Goal: Task Accomplishment & Management: Manage account settings

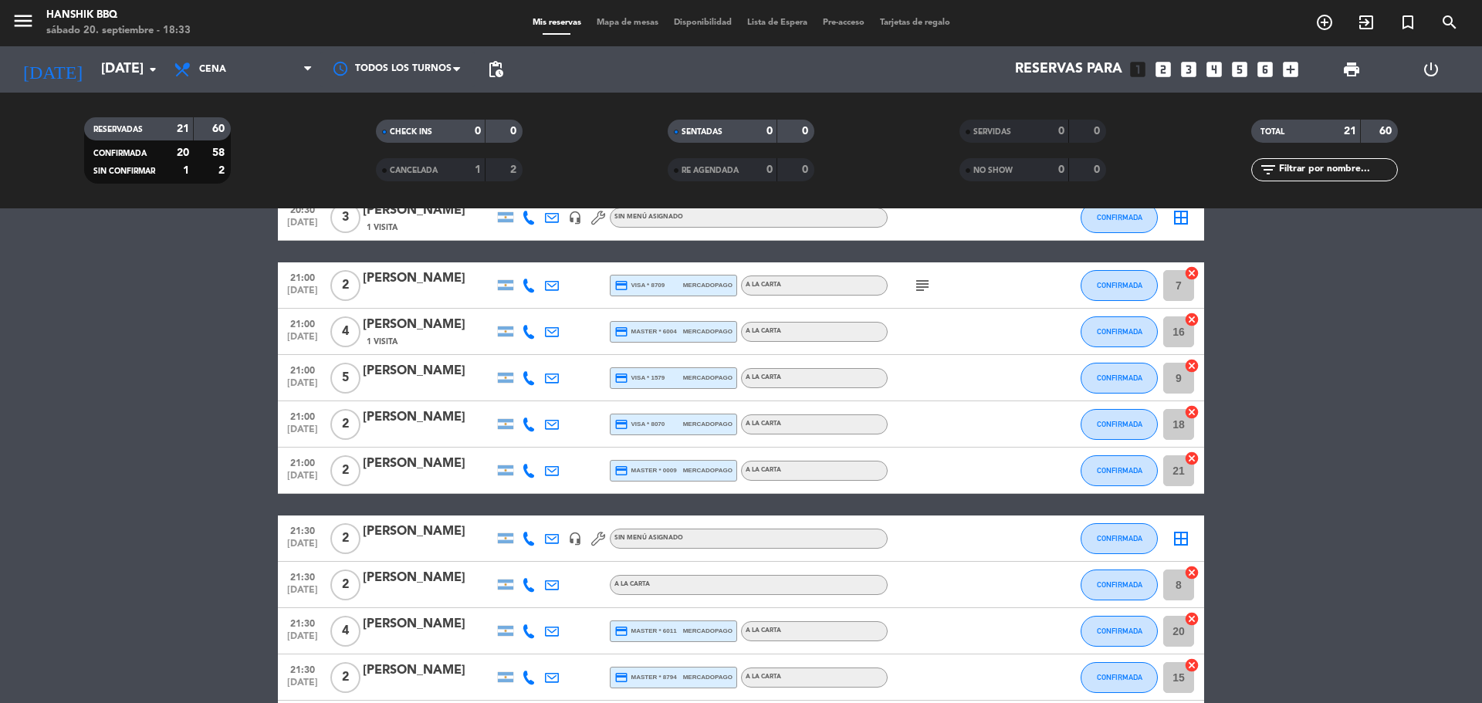
scroll to position [309, 0]
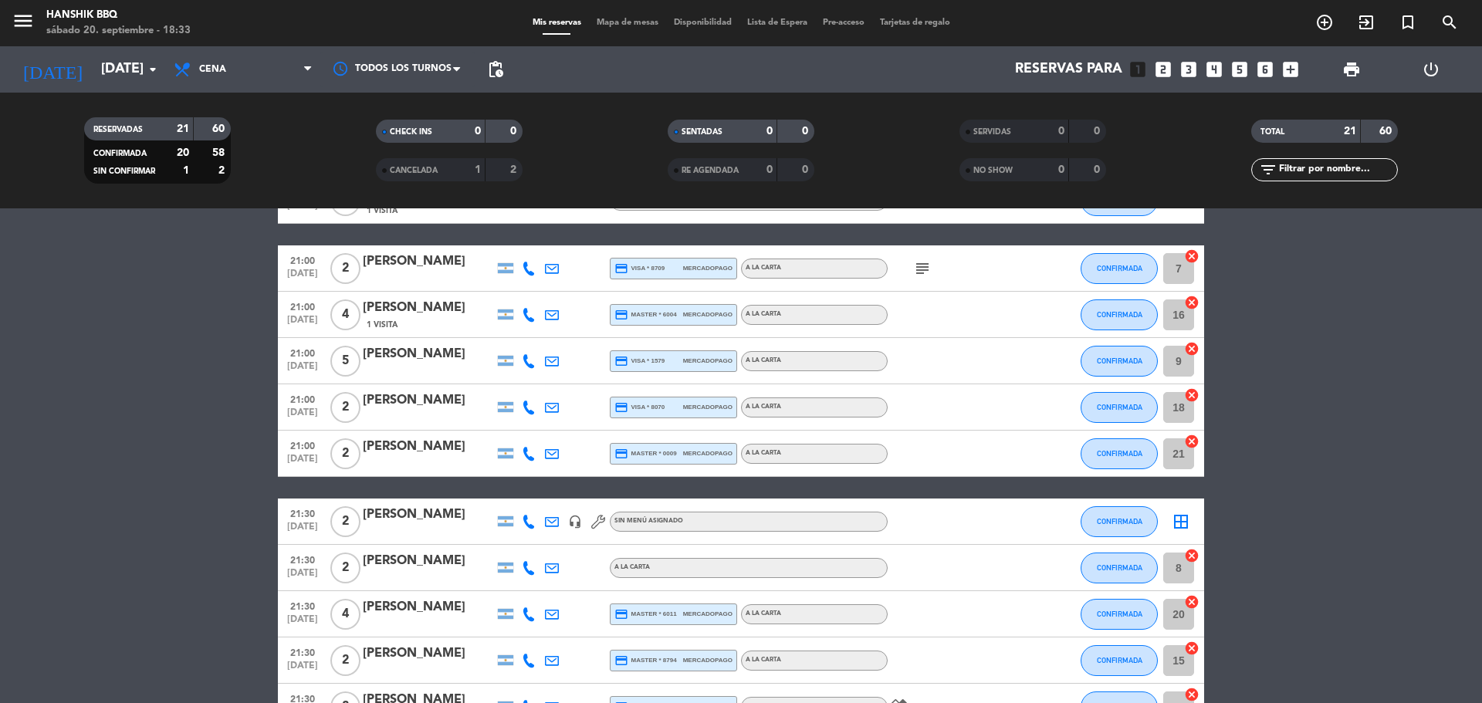
click at [144, 515] on bookings-row "20:00 [DATE] 2 [PERSON_NAME] credit_card visa * 4639 mercadopago A LA CARTA CON…" at bounding box center [741, 511] width 1482 height 1081
click at [175, 567] on bookings-row "20:00 [DATE] 2 [PERSON_NAME] credit_card visa * 4639 mercadopago A LA CARTA CON…" at bounding box center [741, 511] width 1482 height 1081
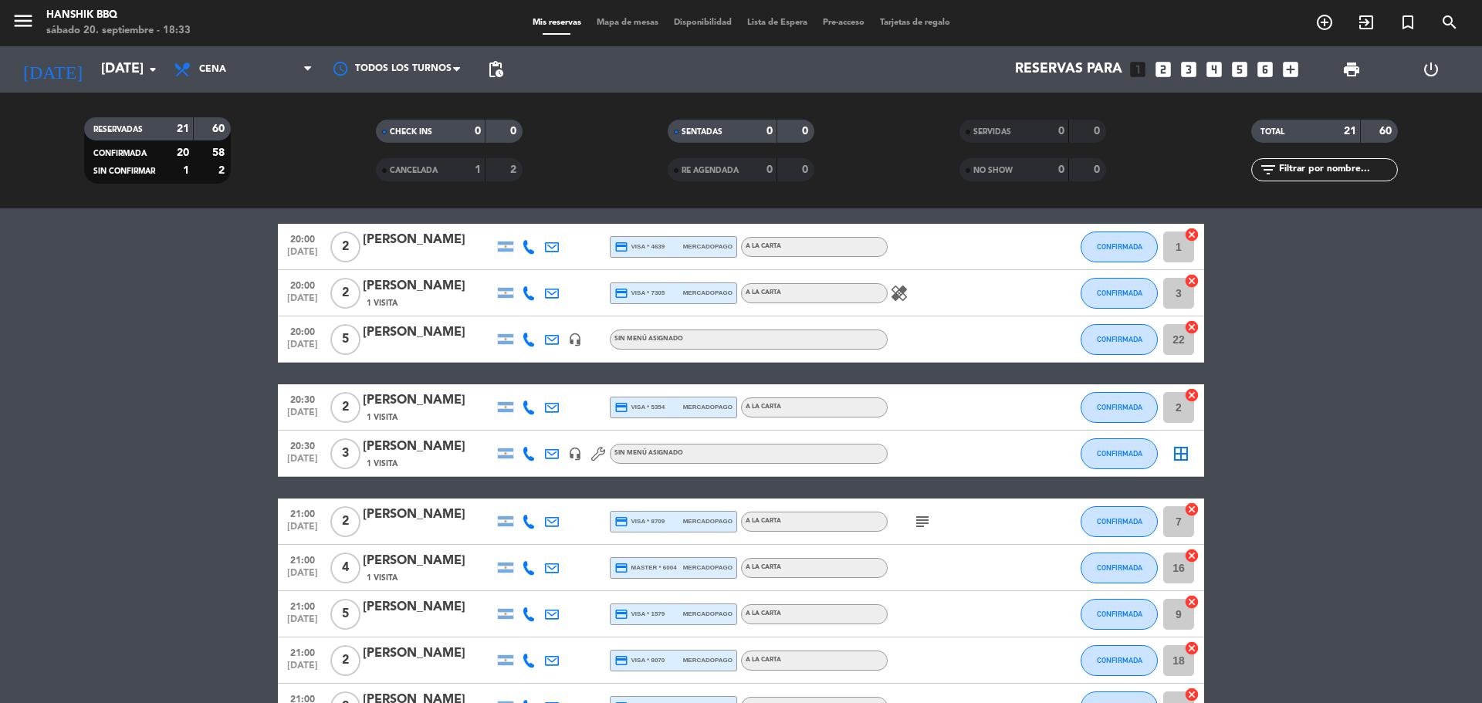
scroll to position [39, 0]
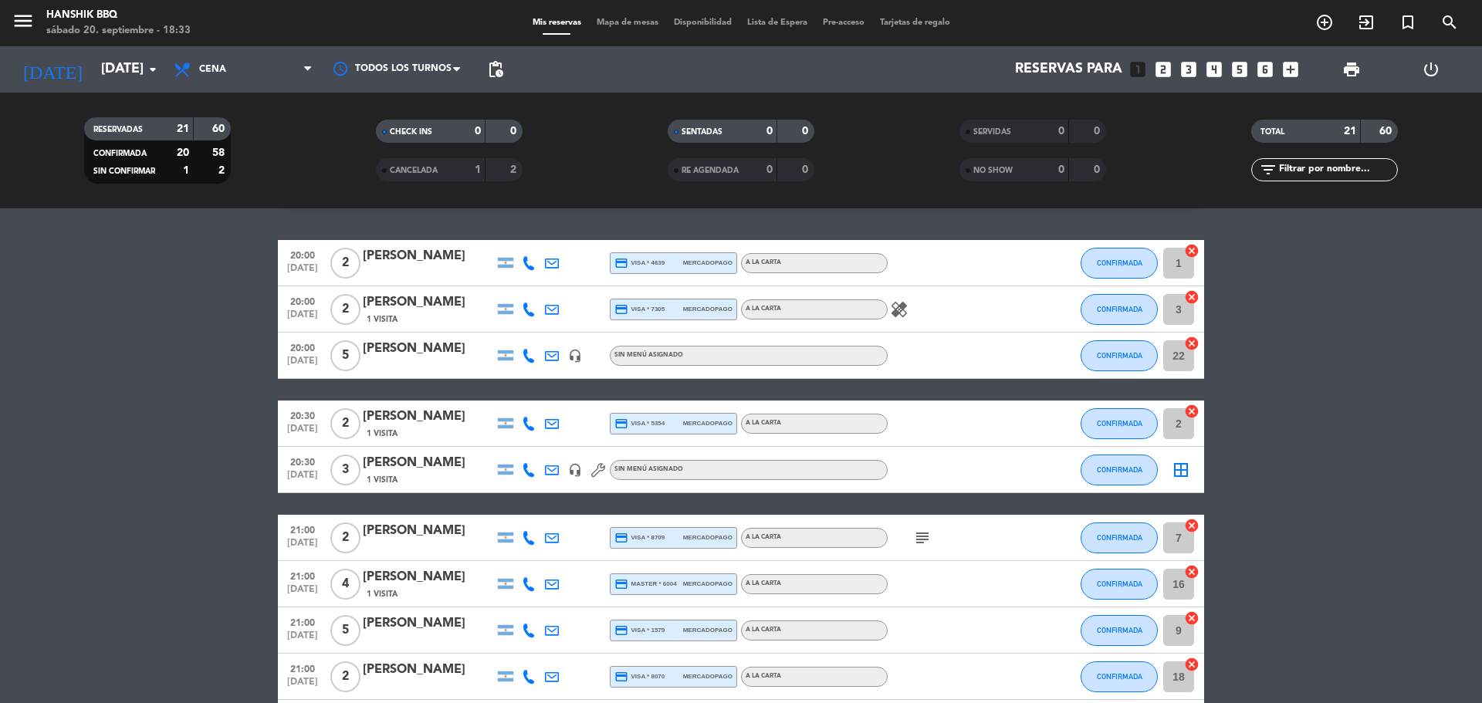
click at [477, 481] on div "1 Visita" at bounding box center [428, 479] width 131 height 13
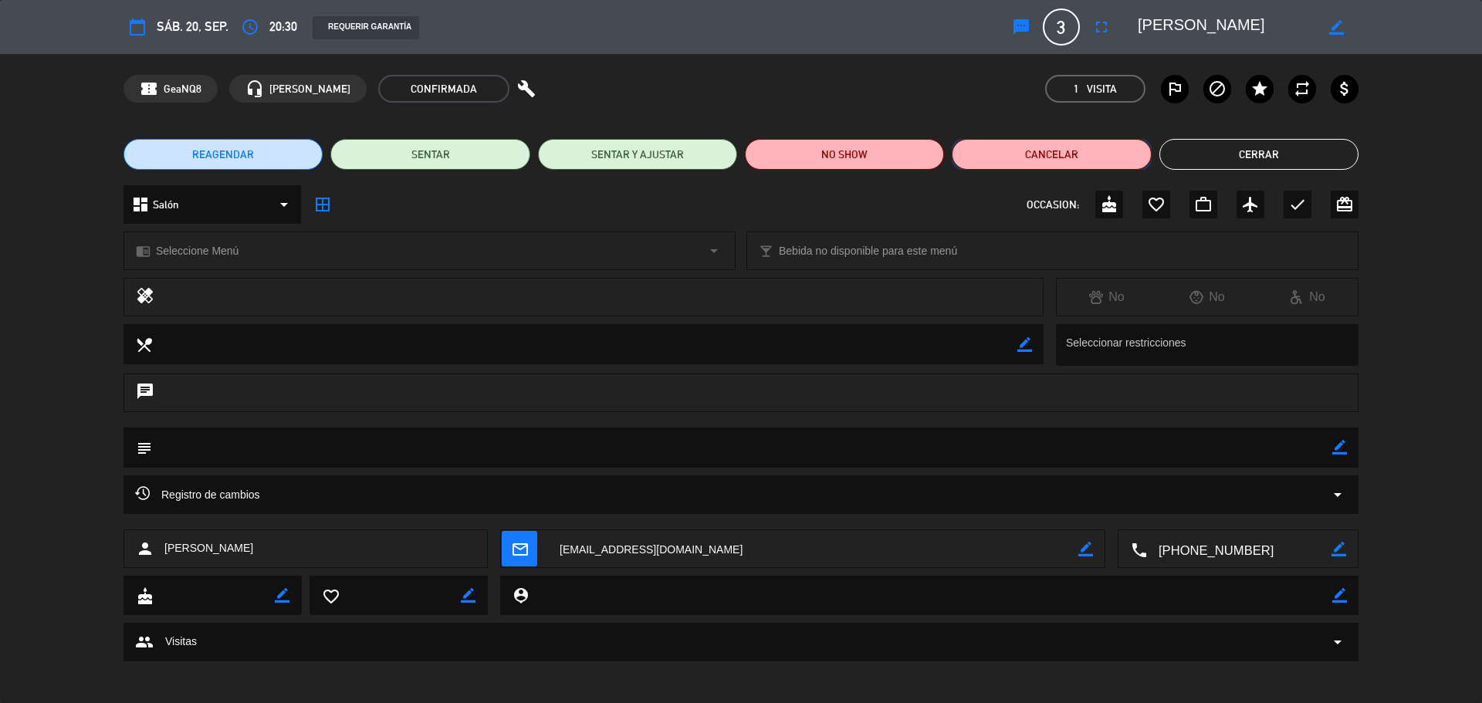
click at [1018, 159] on button "Cancelar" at bounding box center [1051, 154] width 199 height 31
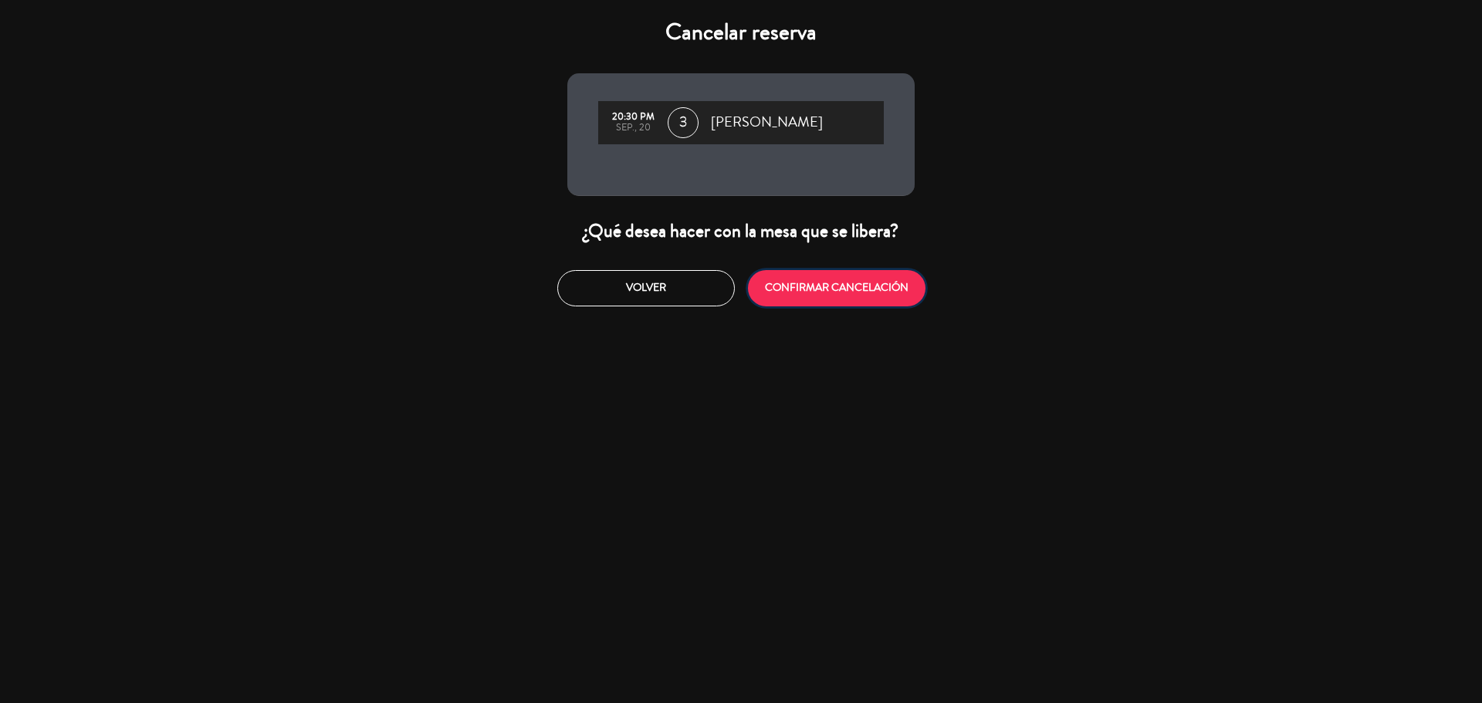
click at [871, 283] on button "CONFIRMAR CANCELACIÓN" at bounding box center [837, 288] width 178 height 36
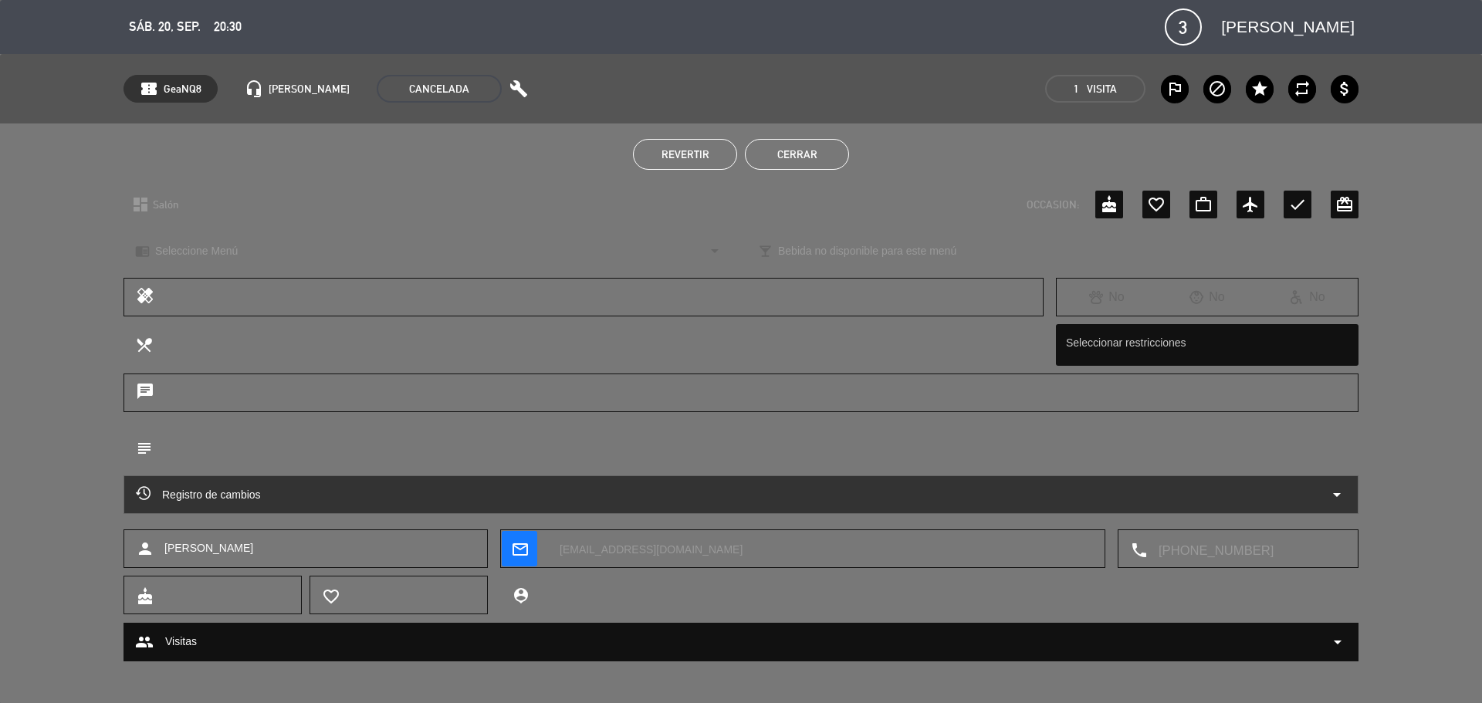
click at [797, 153] on button "Cerrar" at bounding box center [797, 154] width 104 height 31
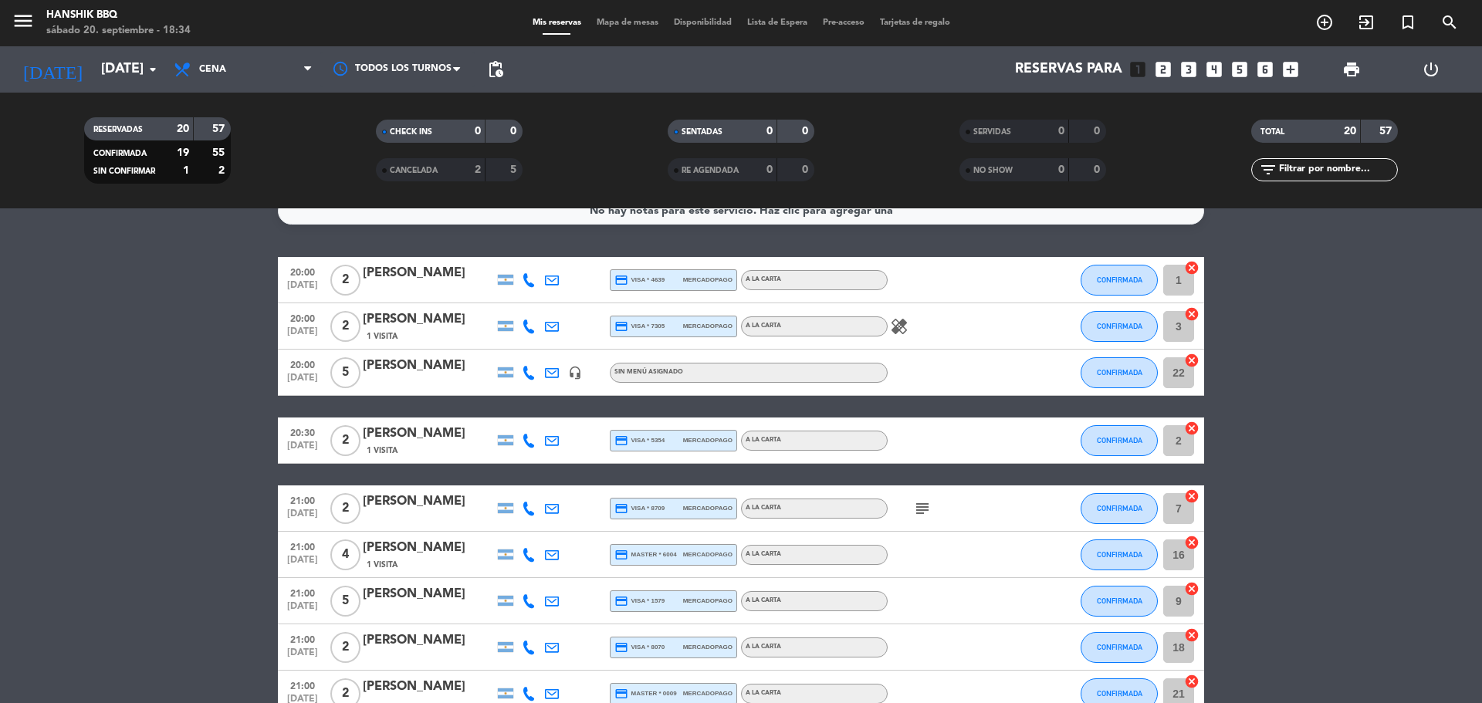
scroll to position [0, 0]
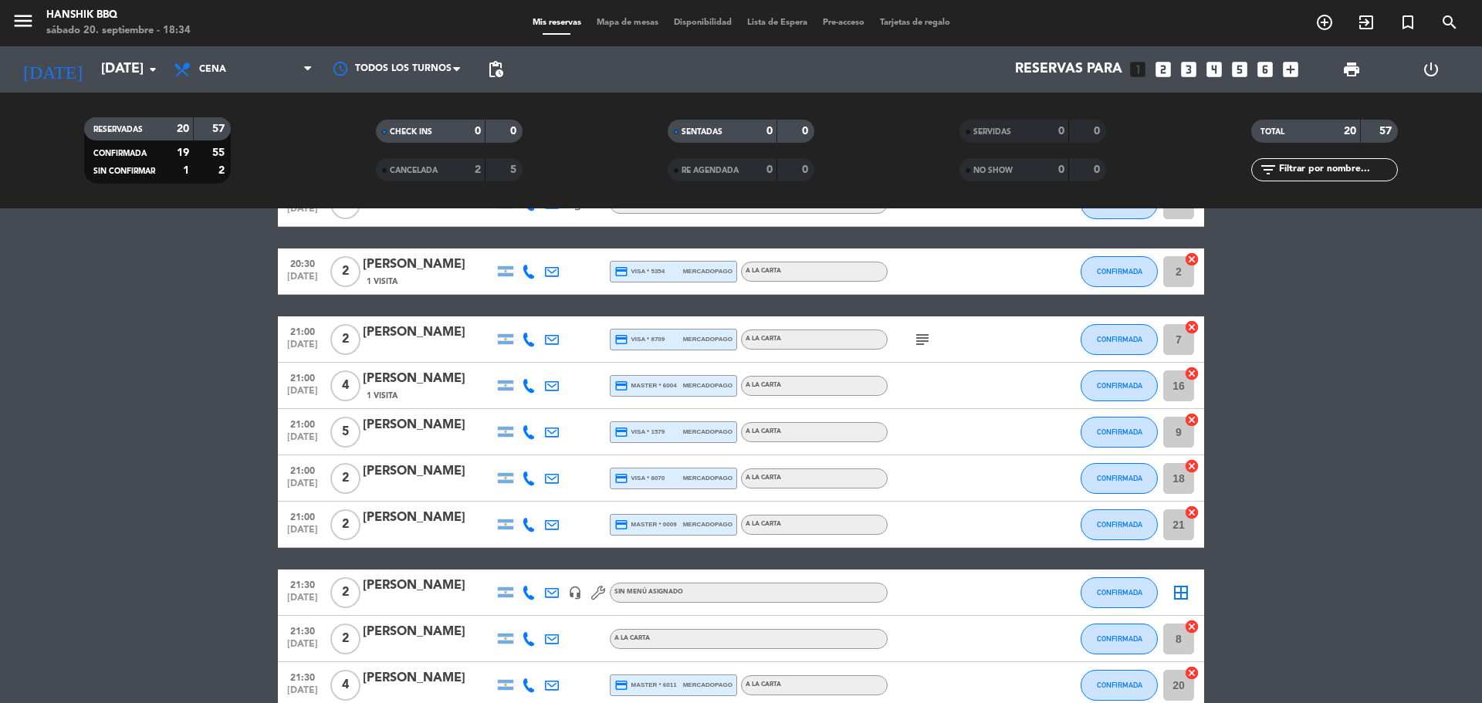
scroll to position [154, 0]
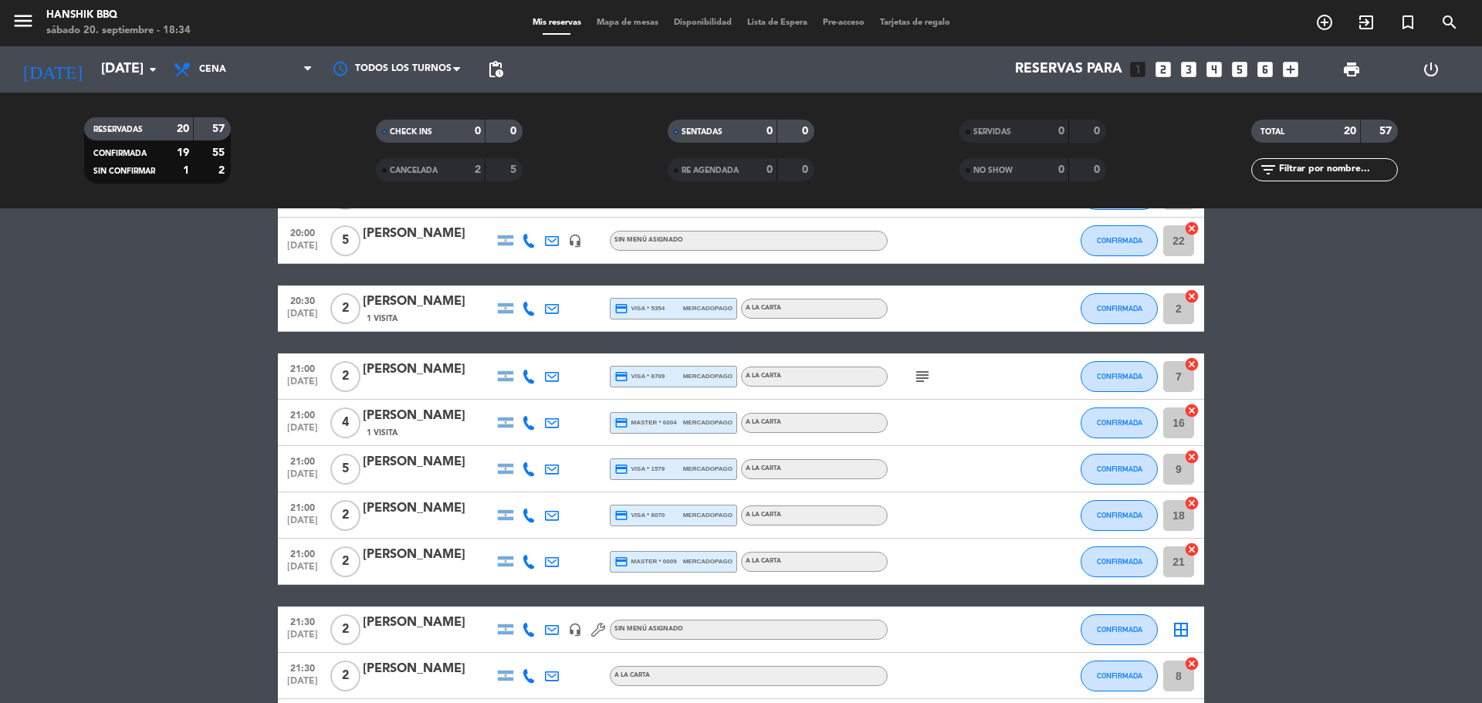
click at [464, 478] on div at bounding box center [428, 479] width 131 height 12
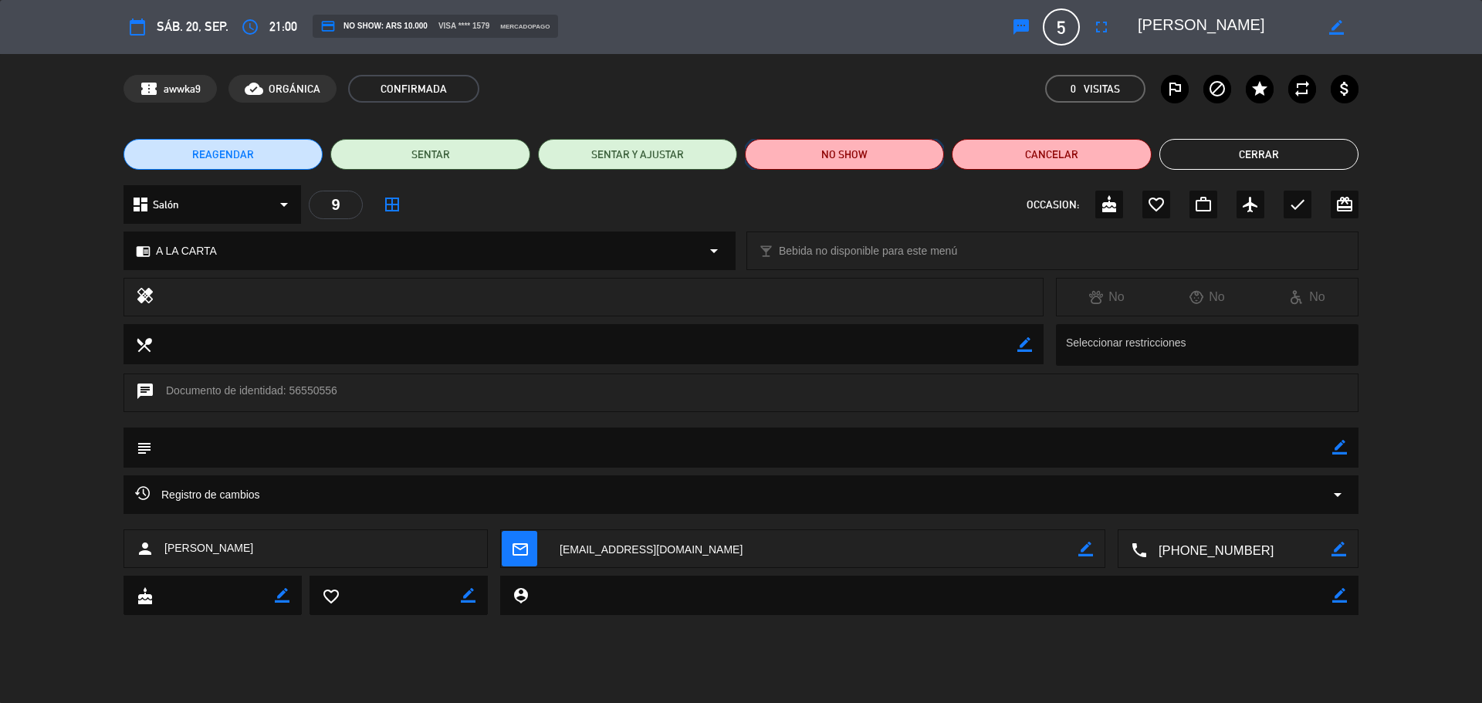
click at [794, 156] on button "NO SHOW" at bounding box center [844, 154] width 199 height 31
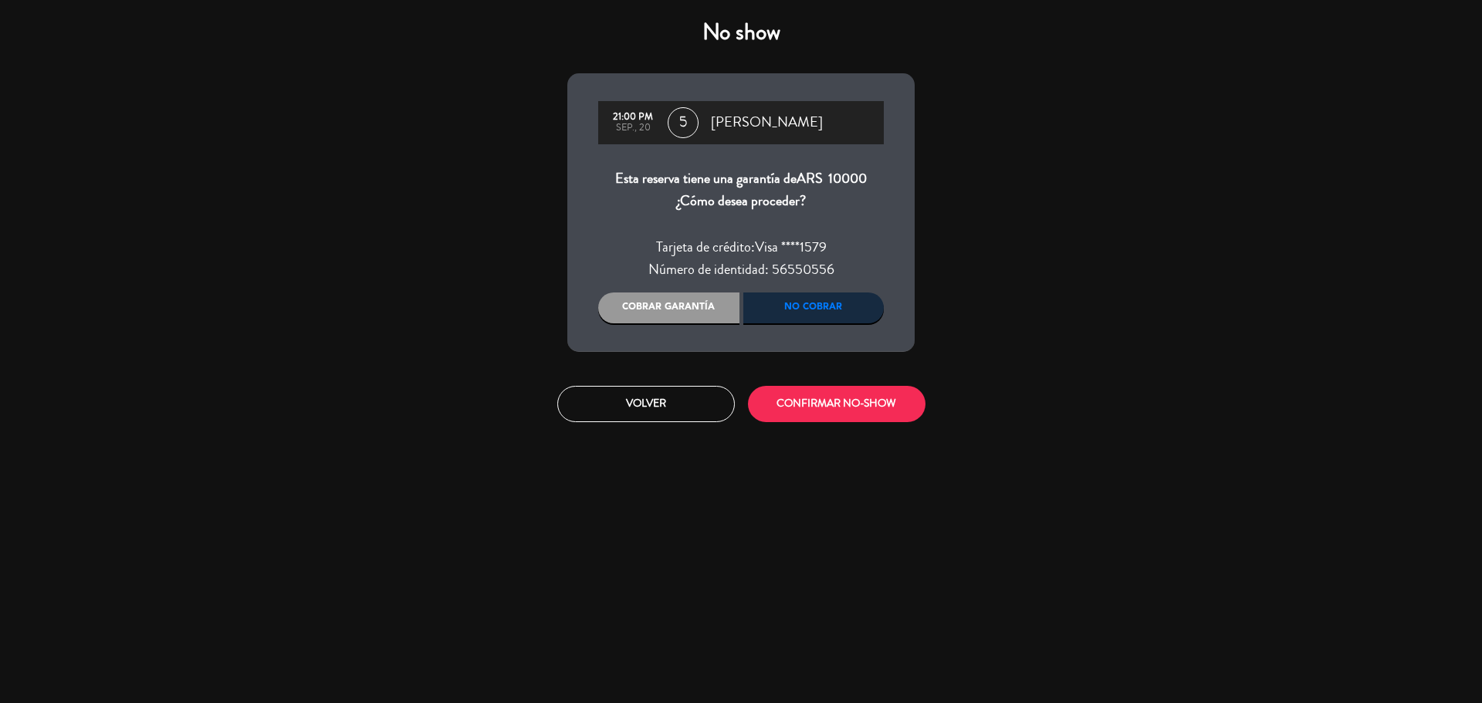
click at [828, 309] on div "No cobrar" at bounding box center [813, 308] width 141 height 31
click at [823, 405] on button "CONFIRMAR NO-SHOW" at bounding box center [837, 404] width 178 height 36
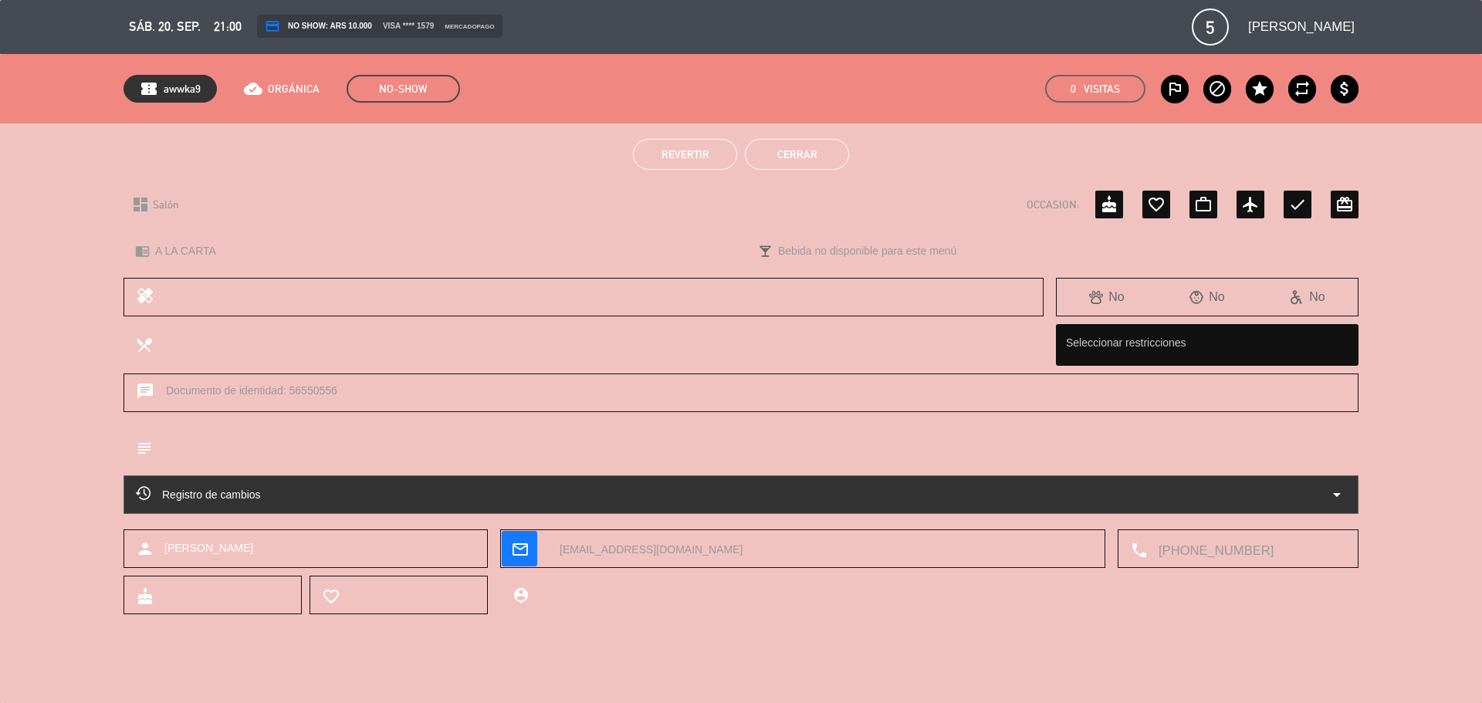
click at [826, 167] on button "Cerrar" at bounding box center [797, 154] width 104 height 31
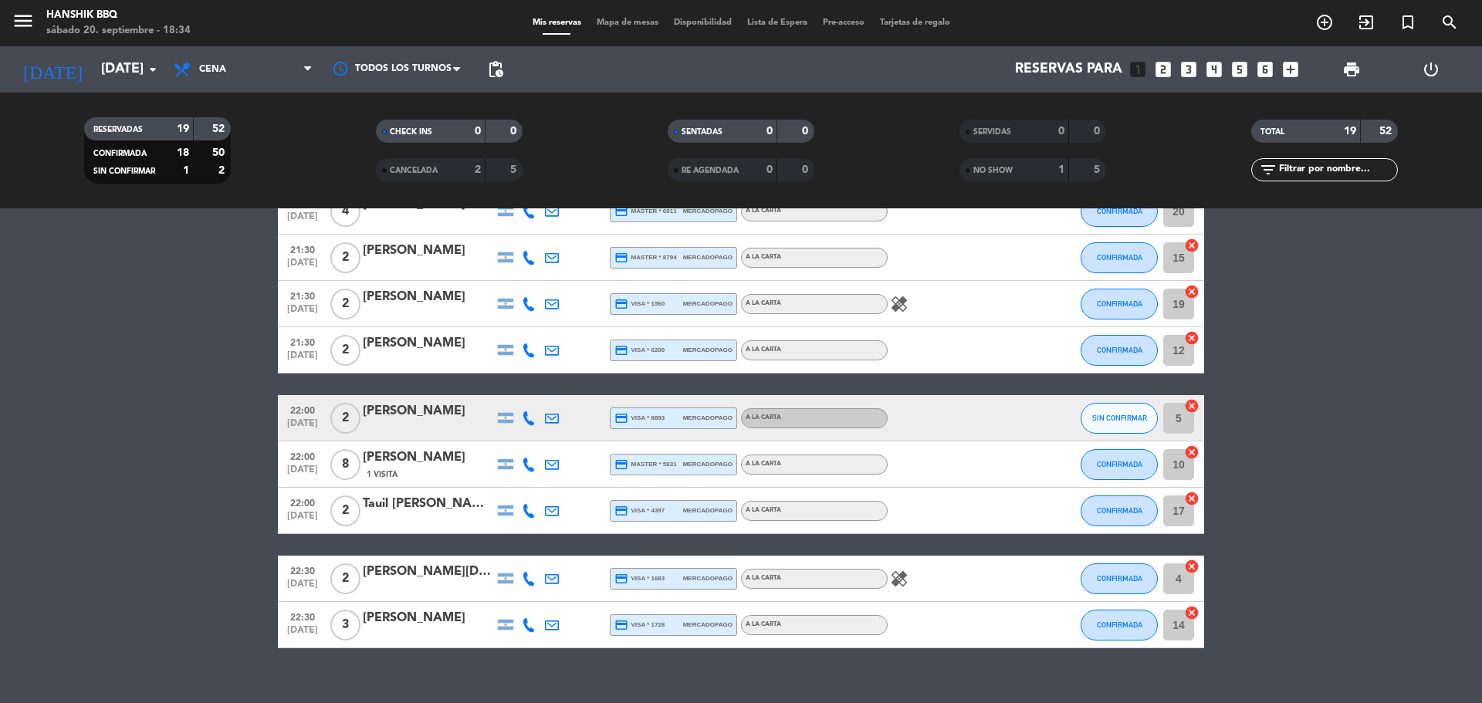
scroll to position [642, 0]
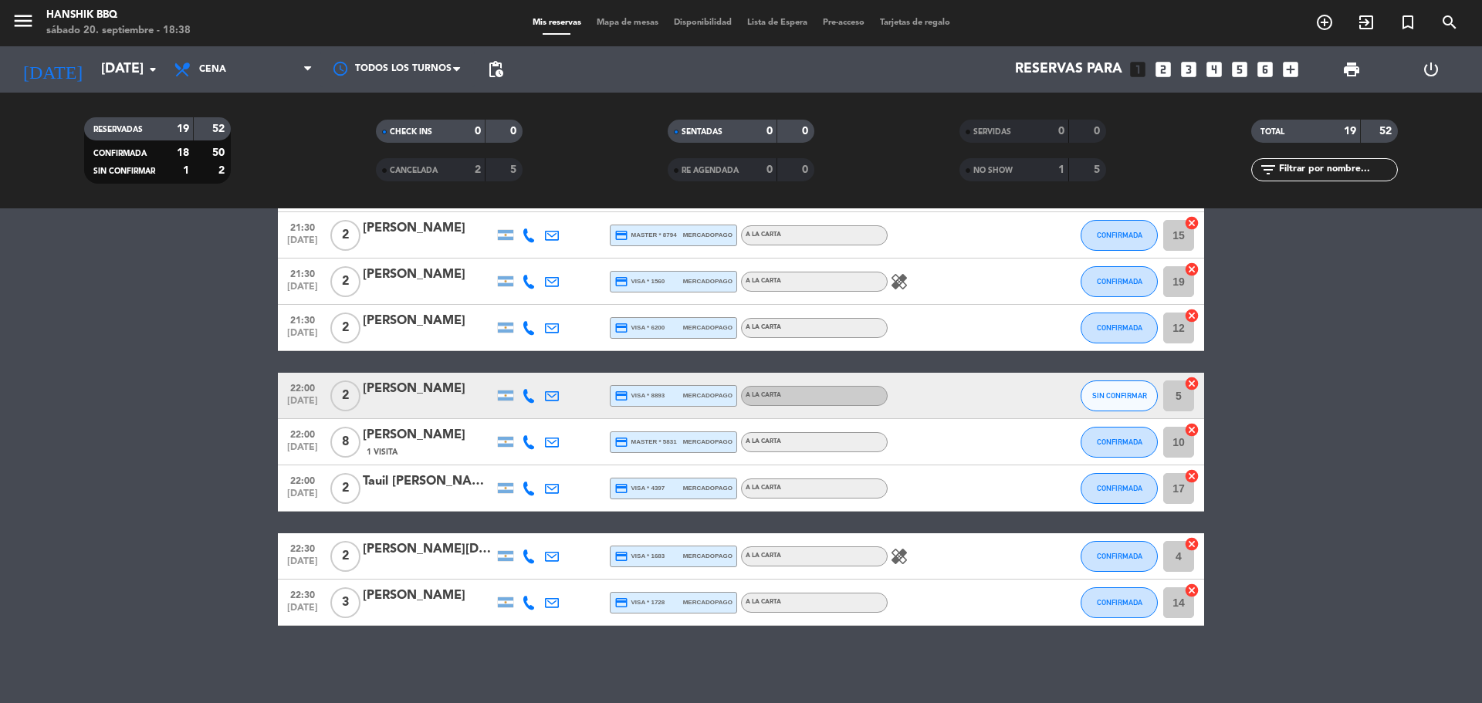
click at [102, 497] on bookings-row "20:00 [DATE] 2 [PERSON_NAME] credit_card visa * 4639 mercadopago A LA CARTA CON…" at bounding box center [741, 132] width 1482 height 988
click at [525, 398] on icon at bounding box center [529, 396] width 14 height 14
click at [552, 379] on div "[PHONE_NUMBER] Copiar content_paste |" at bounding box center [537, 361] width 117 height 43
click at [557, 362] on div "Copiar content_paste |" at bounding box center [537, 370] width 101 height 16
click at [561, 364] on span at bounding box center [567, 370] width 12 height 12
